Goal: Task Accomplishment & Management: Manage account settings

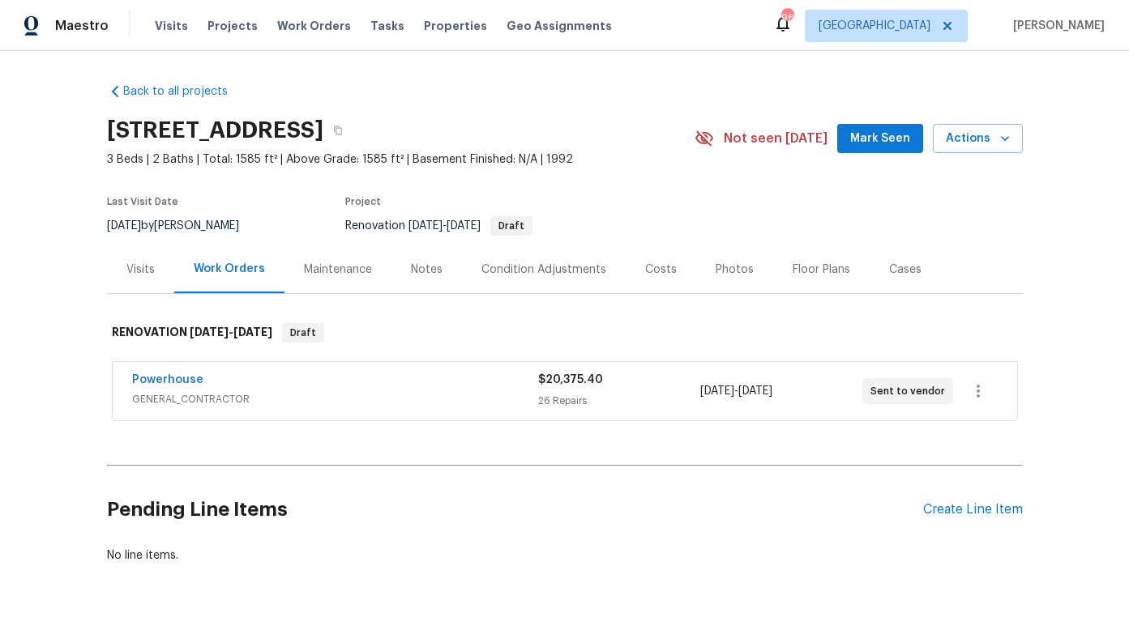
click at [312, 388] on div "Powerhouse" at bounding box center [335, 381] width 406 height 19
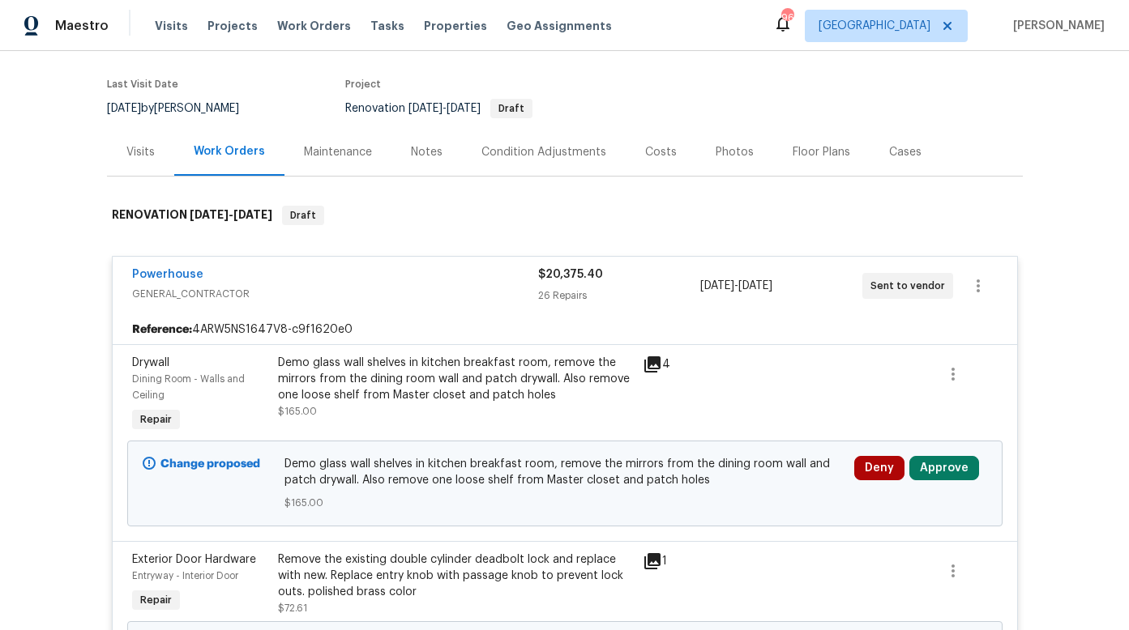
scroll to position [119, 0]
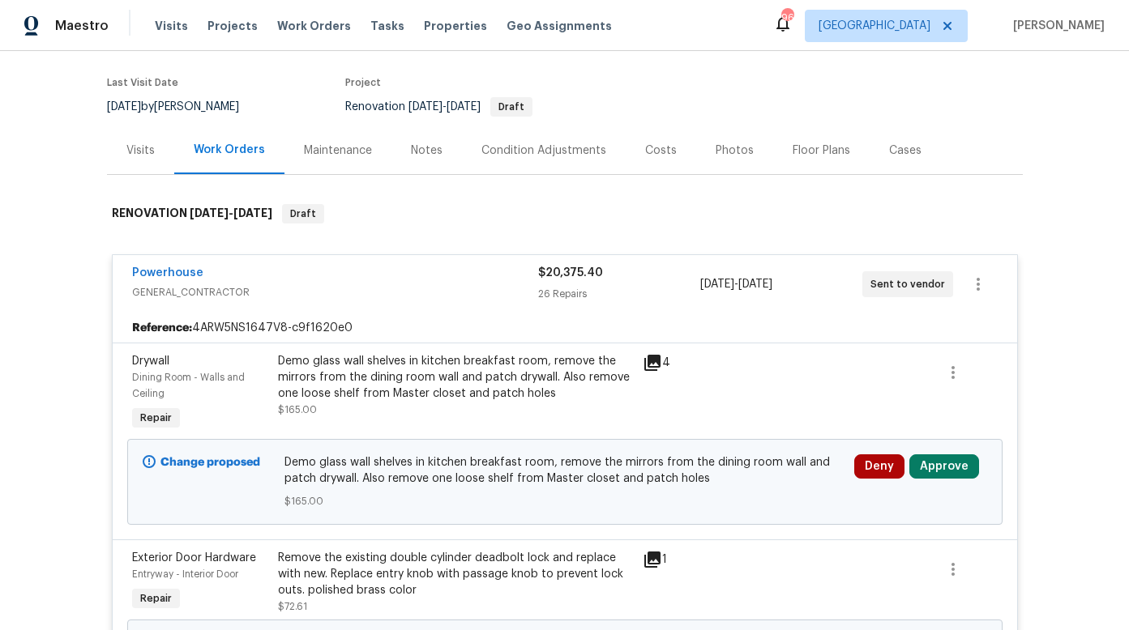
click at [411, 151] on div "Notes" at bounding box center [427, 151] width 32 height 16
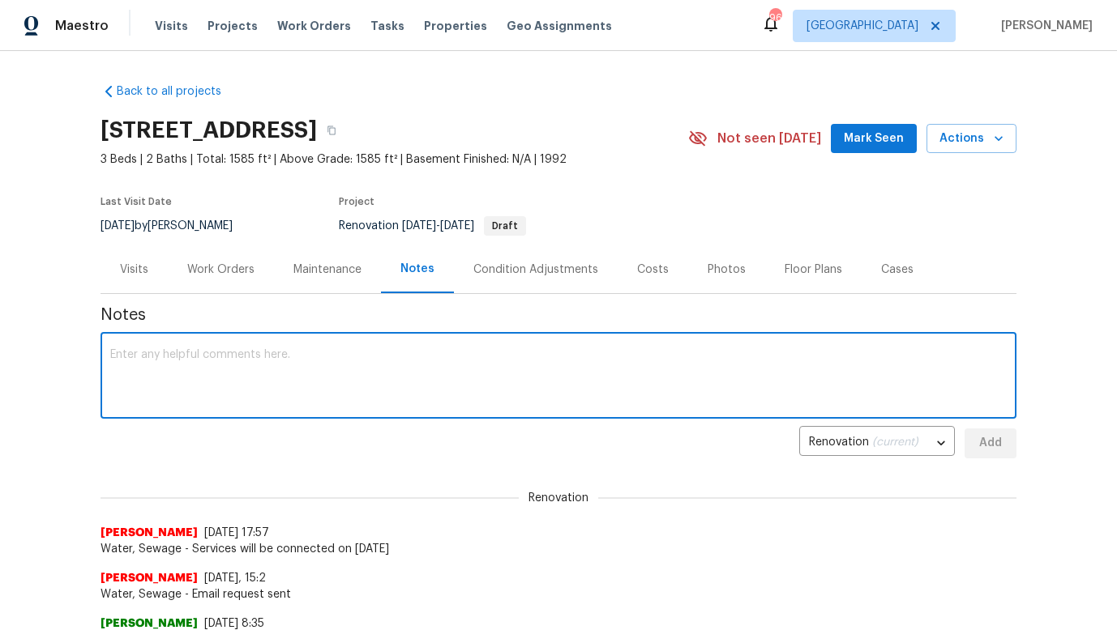
click at [149, 349] on textarea at bounding box center [558, 377] width 896 height 57
type textarea "D"
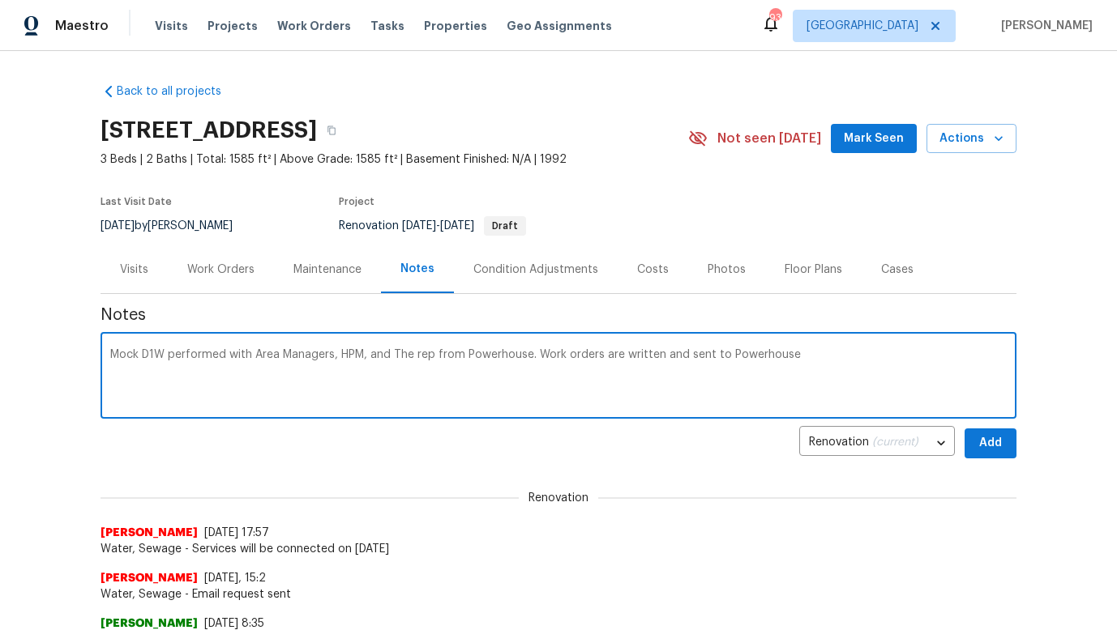
type textarea "Mock D1W performed with Area Managers, HPM, and The rep from Powerhouse. Work o…"
click at [224, 263] on div "Work Orders" at bounding box center [220, 270] width 67 height 16
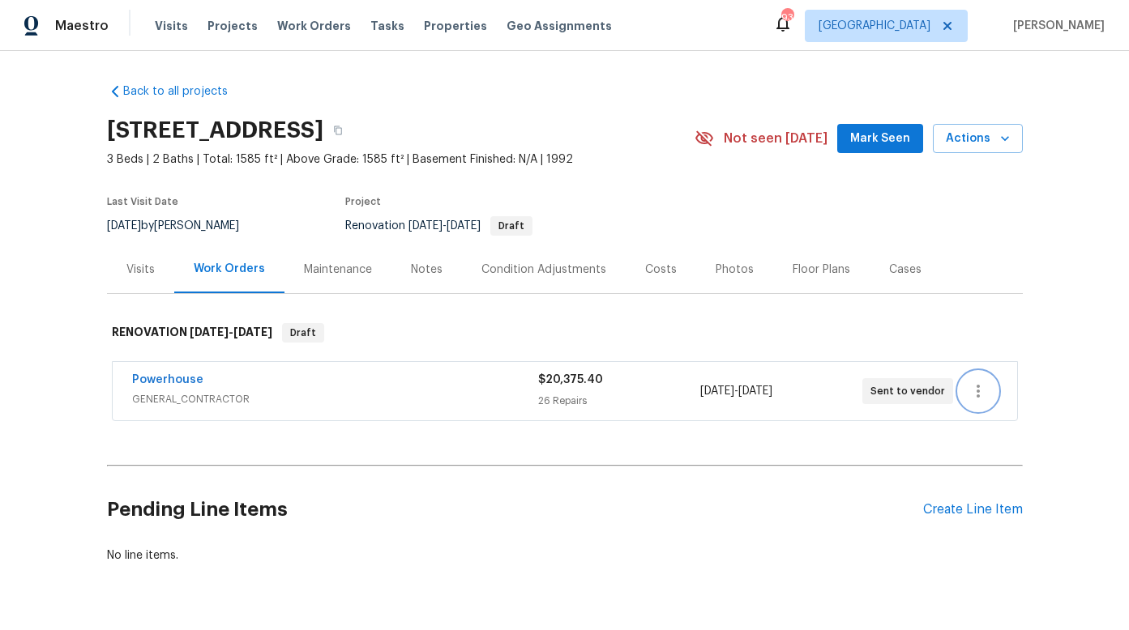
click at [976, 399] on icon "button" at bounding box center [977, 391] width 19 height 19
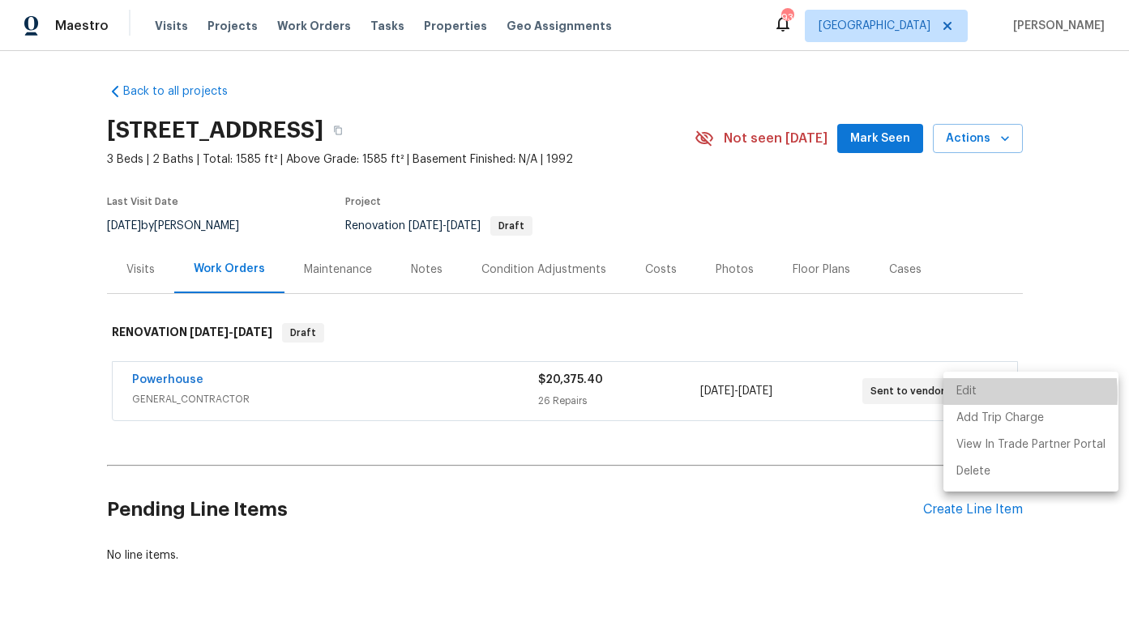
click at [972, 394] on li "Edit" at bounding box center [1030, 391] width 175 height 27
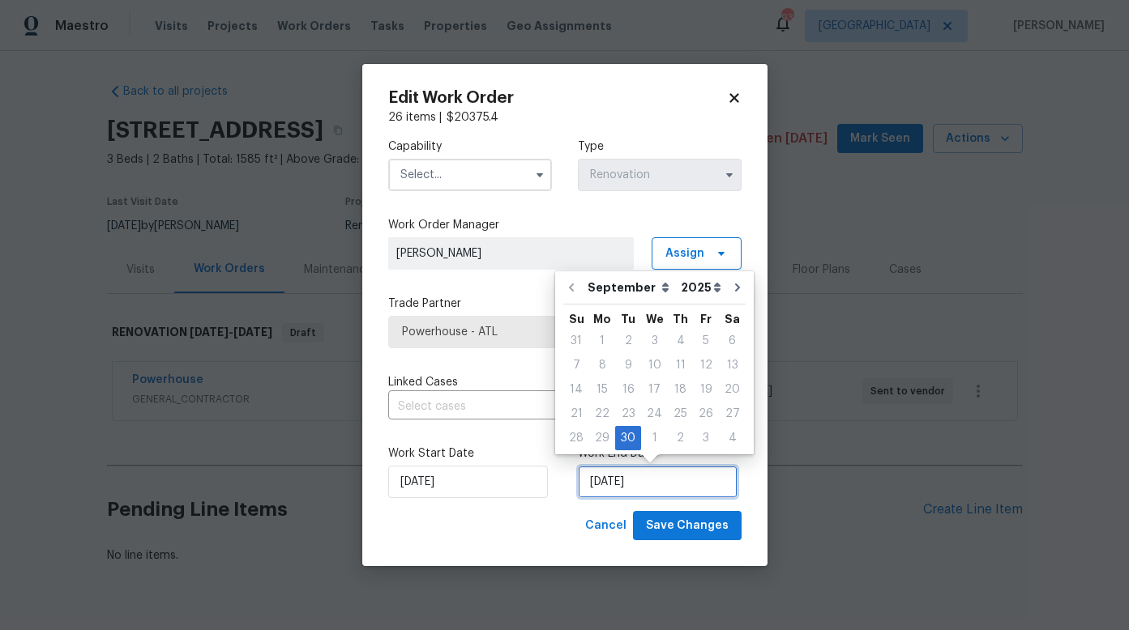
click at [614, 481] on input "[DATE]" at bounding box center [658, 482] width 160 height 32
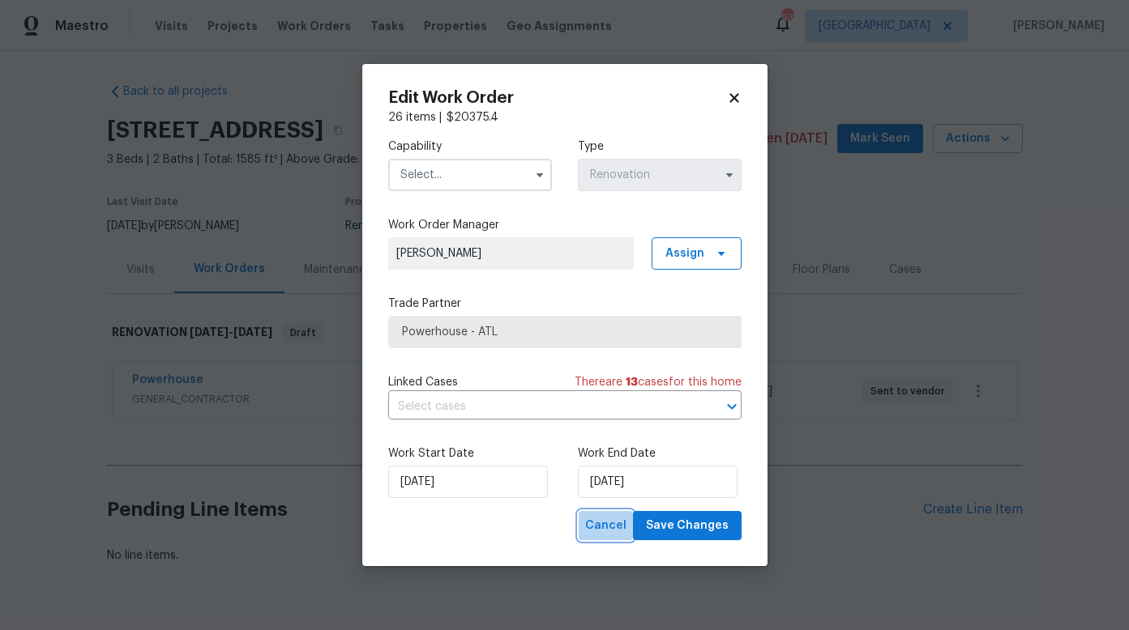
click at [617, 528] on span "Cancel" at bounding box center [605, 526] width 41 height 20
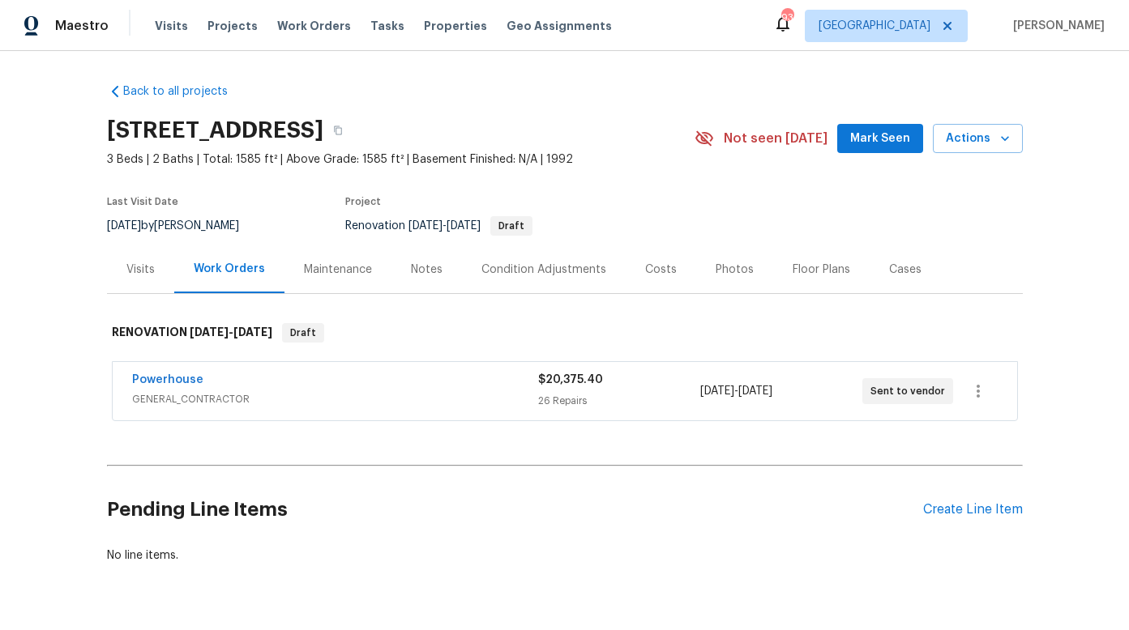
click at [585, 381] on span "$20,375.40" at bounding box center [570, 379] width 65 height 11
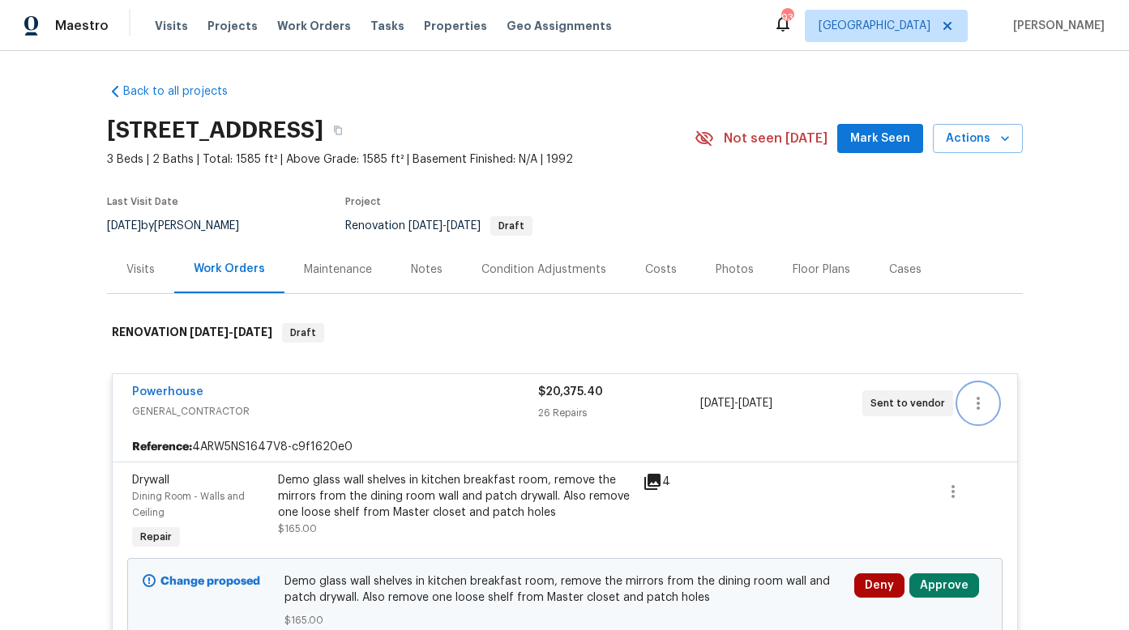
click at [969, 408] on icon "button" at bounding box center [977, 403] width 19 height 19
click at [968, 408] on li "Edit" at bounding box center [1030, 404] width 175 height 27
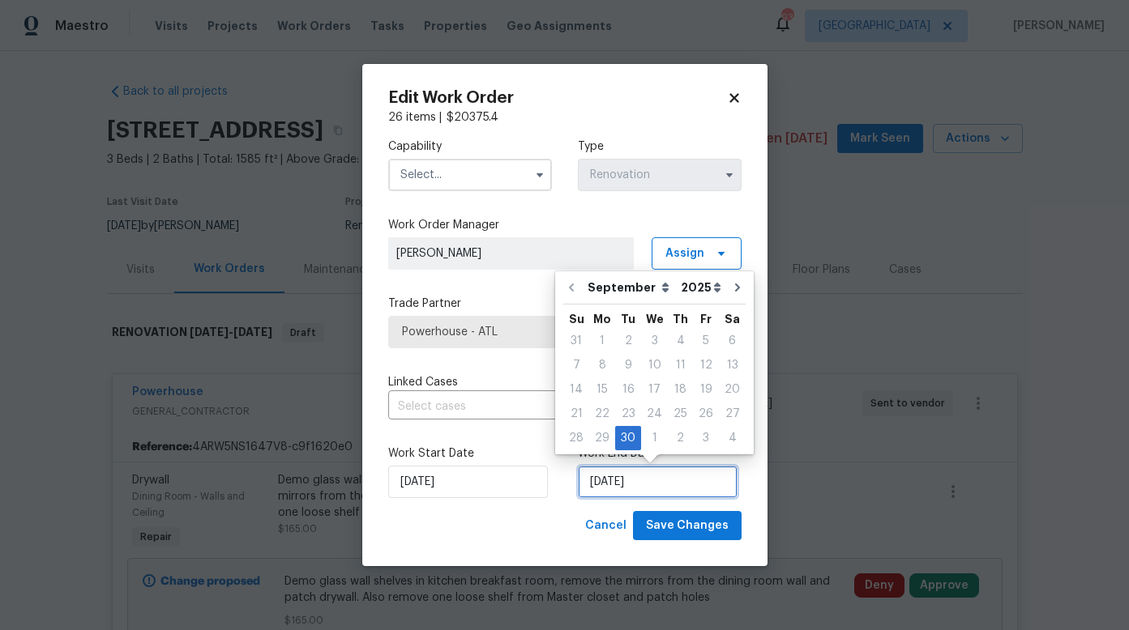
click at [613, 478] on input "[DATE]" at bounding box center [658, 482] width 160 height 32
click at [731, 286] on icon "Go to next month" at bounding box center [737, 287] width 13 height 13
type input "[DATE]"
select select "9"
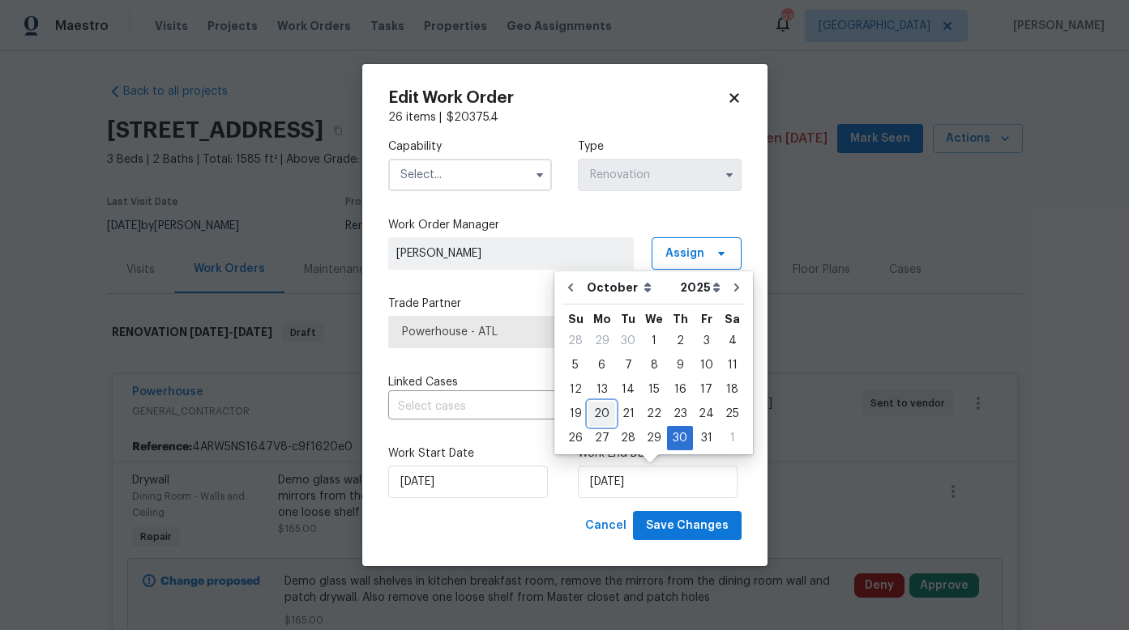
click at [603, 412] on div "20" at bounding box center [601, 414] width 27 height 23
type input "[DATE]"
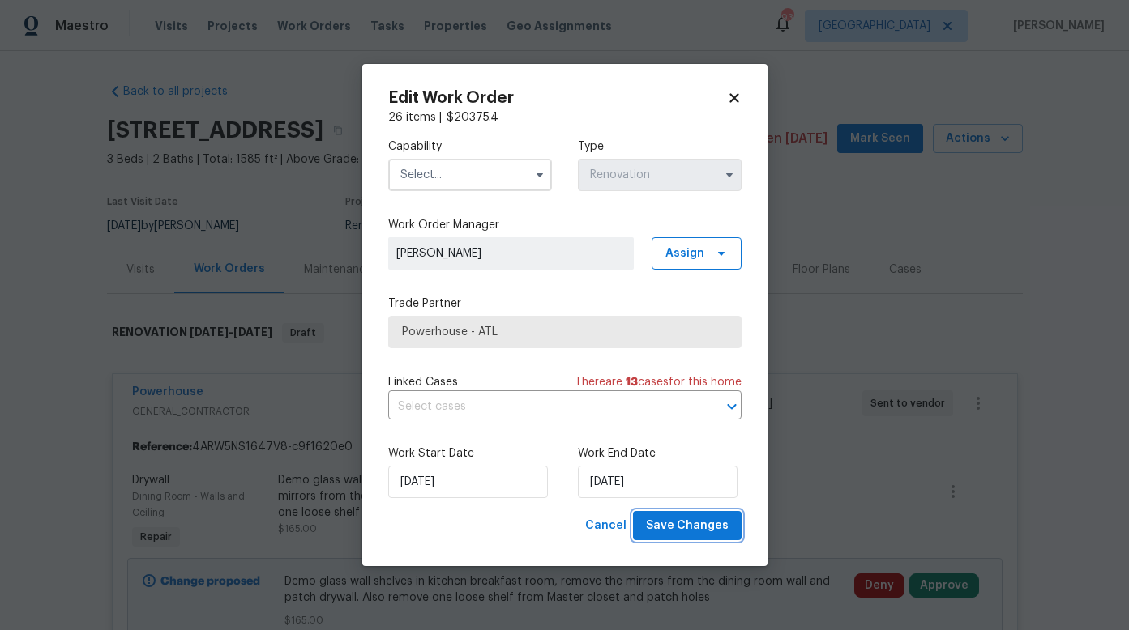
click at [688, 528] on span "Save Changes" at bounding box center [687, 526] width 83 height 20
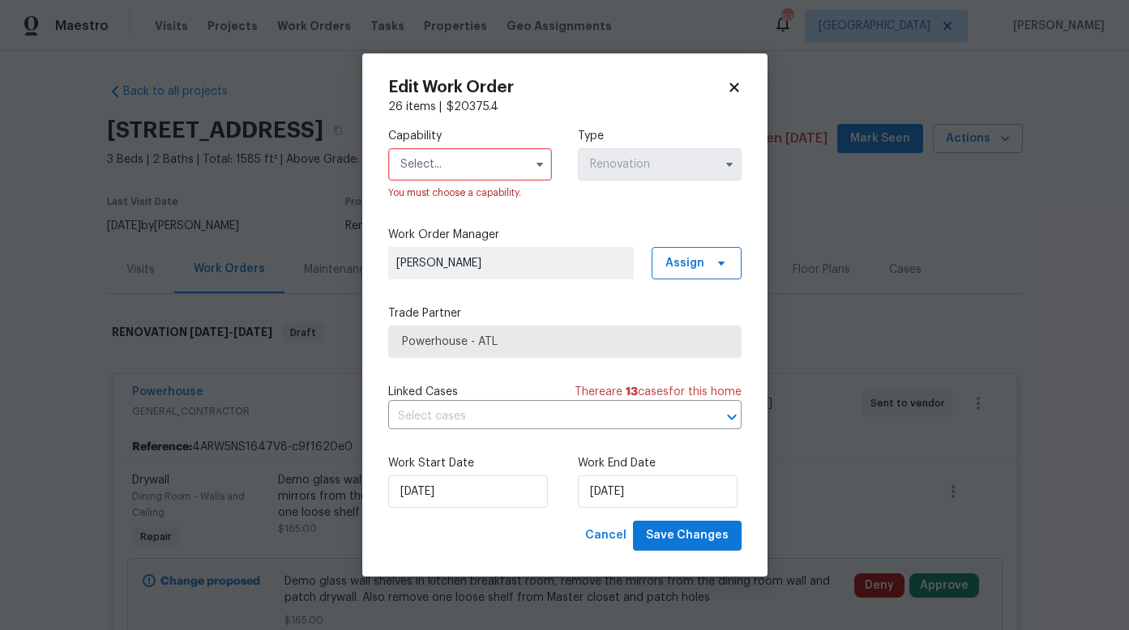
click at [424, 160] on input "text" at bounding box center [470, 164] width 164 height 32
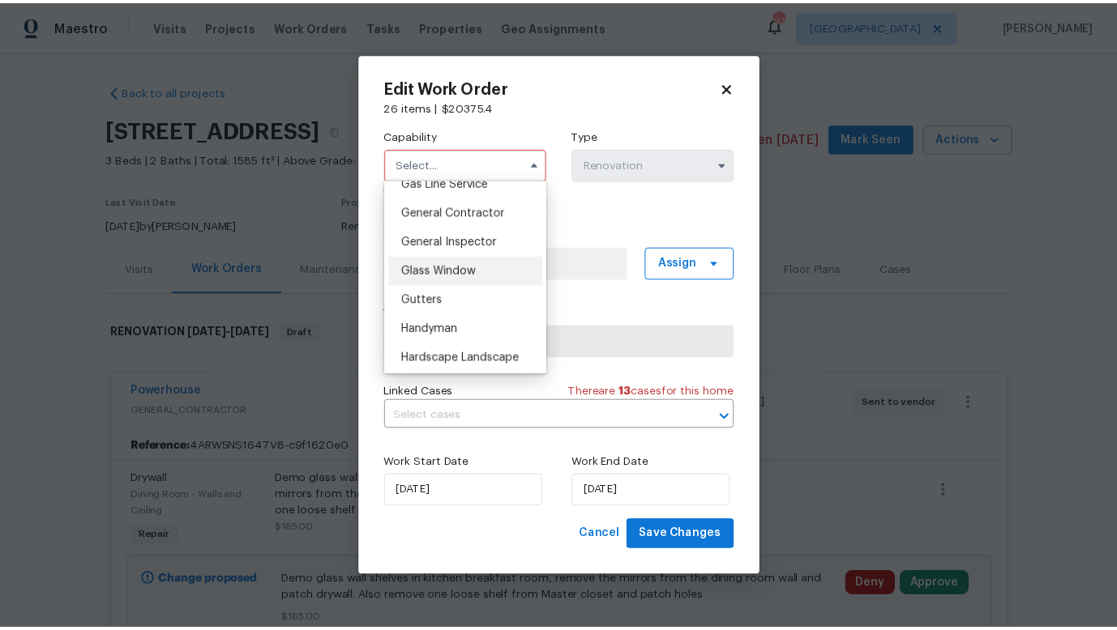
scroll to position [720, 0]
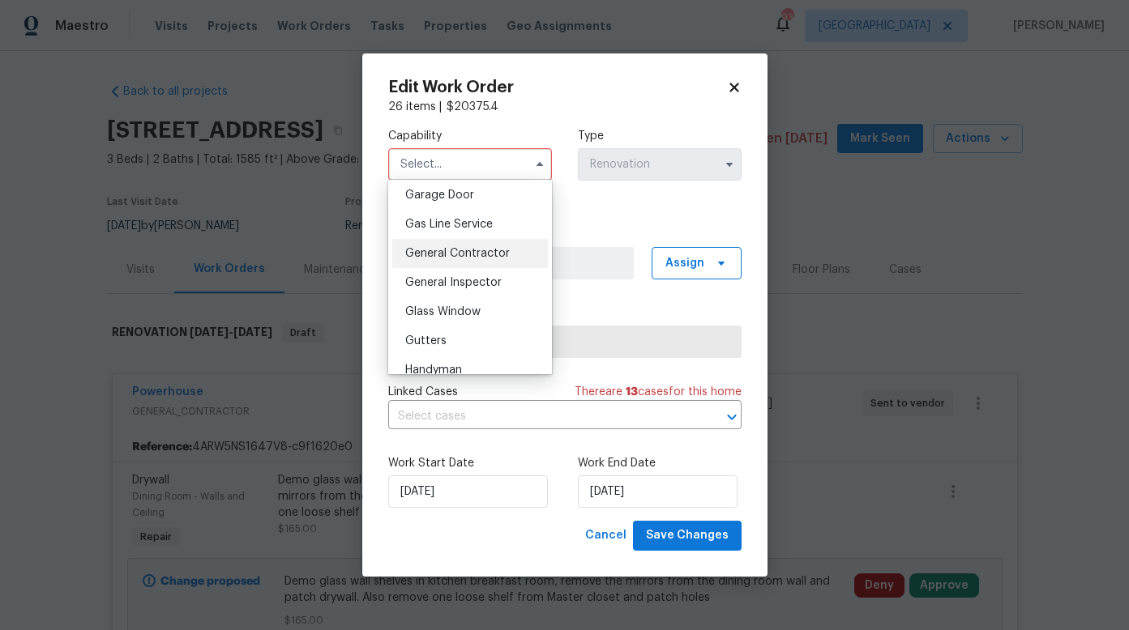
click at [468, 259] on span "General Contractor" at bounding box center [457, 253] width 105 height 11
type input "General Contractor"
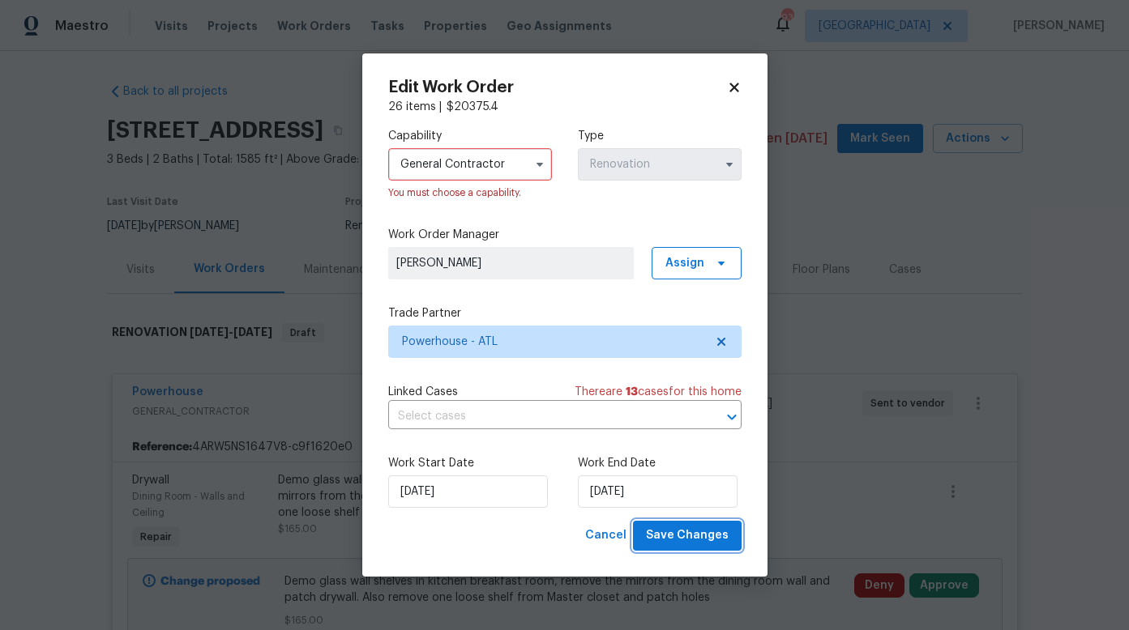
click at [692, 533] on span "Save Changes" at bounding box center [687, 536] width 83 height 20
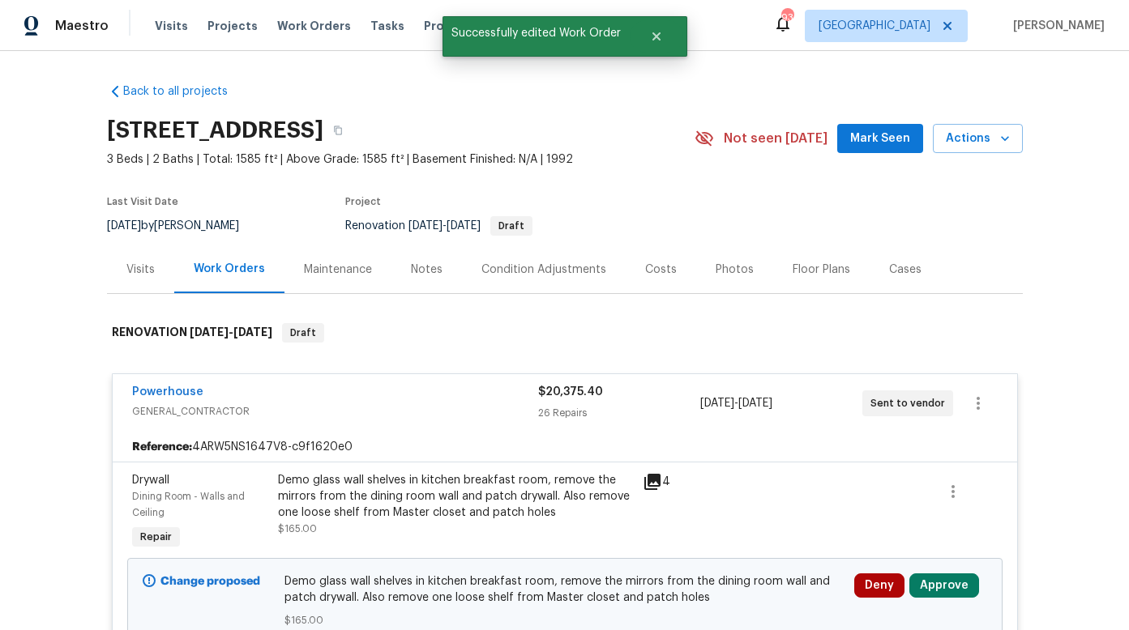
click at [425, 266] on div "Notes" at bounding box center [427, 270] width 32 height 16
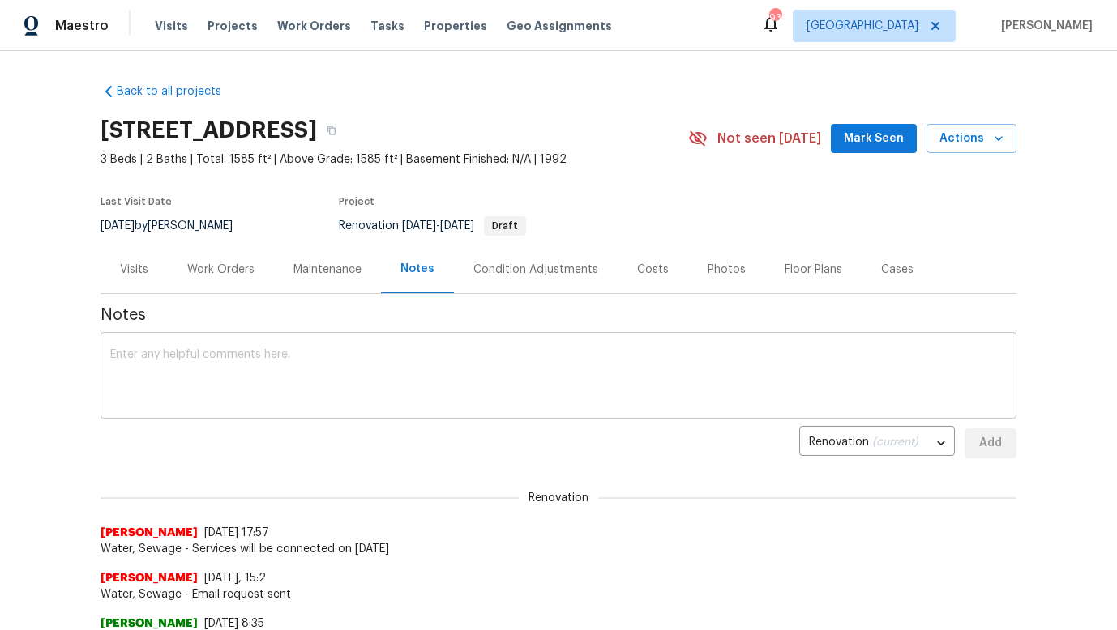
click at [378, 353] on textarea at bounding box center [558, 377] width 896 height 57
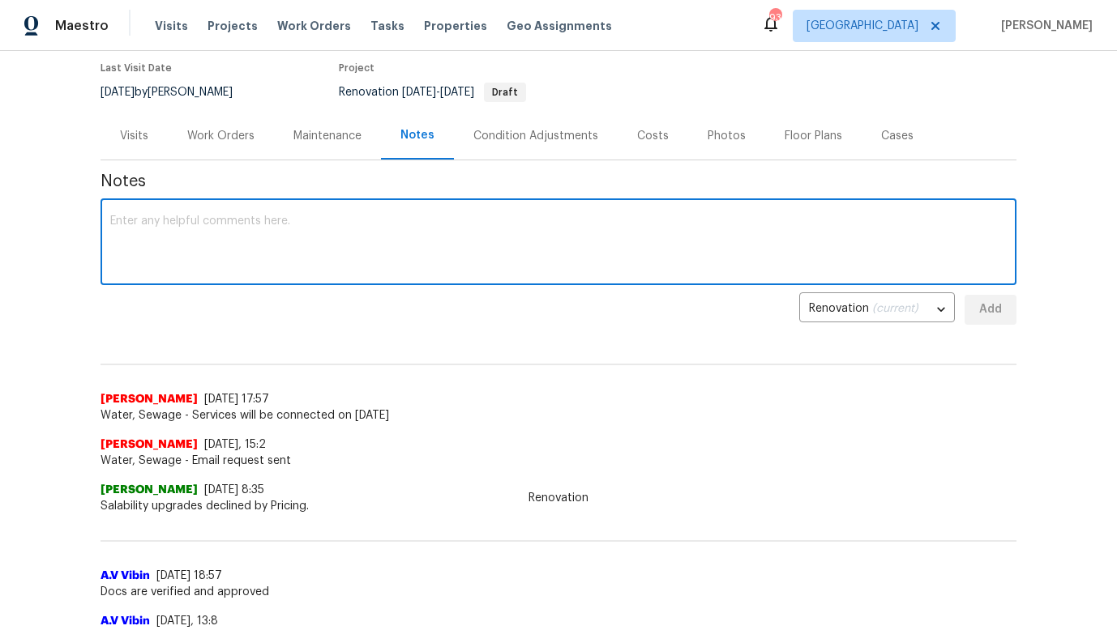
scroll to position [90, 0]
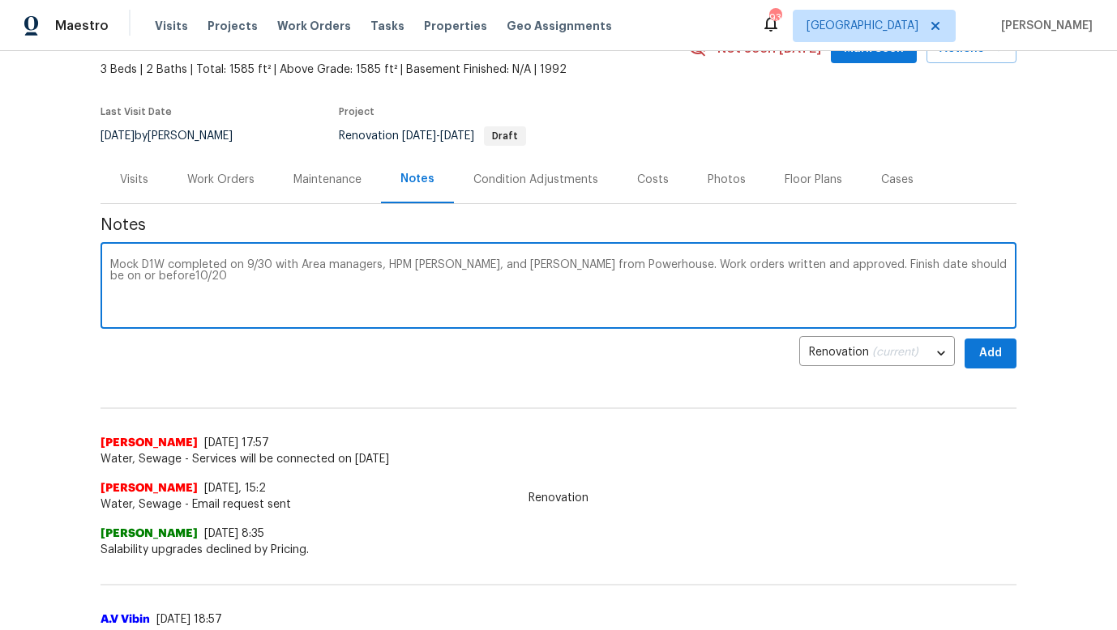
click at [140, 274] on textarea "Mock D1W completed on 9/30 with Area managers, HPM [PERSON_NAME], and [PERSON_N…" at bounding box center [558, 287] width 896 height 57
click at [173, 276] on textarea "Mock D1W completed on 9/30 with Area managers, HPM [PERSON_NAME], and [PERSON_N…" at bounding box center [558, 287] width 896 height 57
type textarea "Mock D1W completed on 9/30 with Area managers, HPM [PERSON_NAME], and [PERSON_N…"
click at [979, 350] on span "Add" at bounding box center [990, 354] width 26 height 20
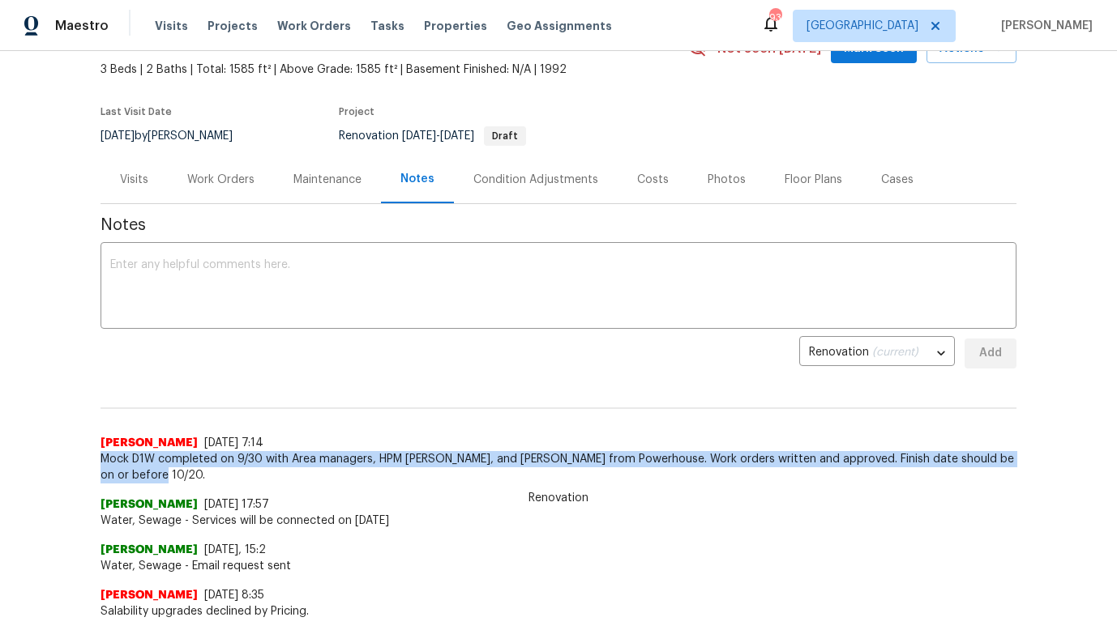
drag, startPoint x: 96, startPoint y: 458, endPoint x: 139, endPoint y: 472, distance: 45.1
click at [139, 472] on span "Mock D1W completed on 9/30 with Area managers, HPM [PERSON_NAME], and [PERSON_N…" at bounding box center [558, 467] width 916 height 32
copy span "Mock D1W completed on 9/30 with Area managers, HPM [PERSON_NAME], and [PERSON_N…"
